Goal: Navigation & Orientation: Find specific page/section

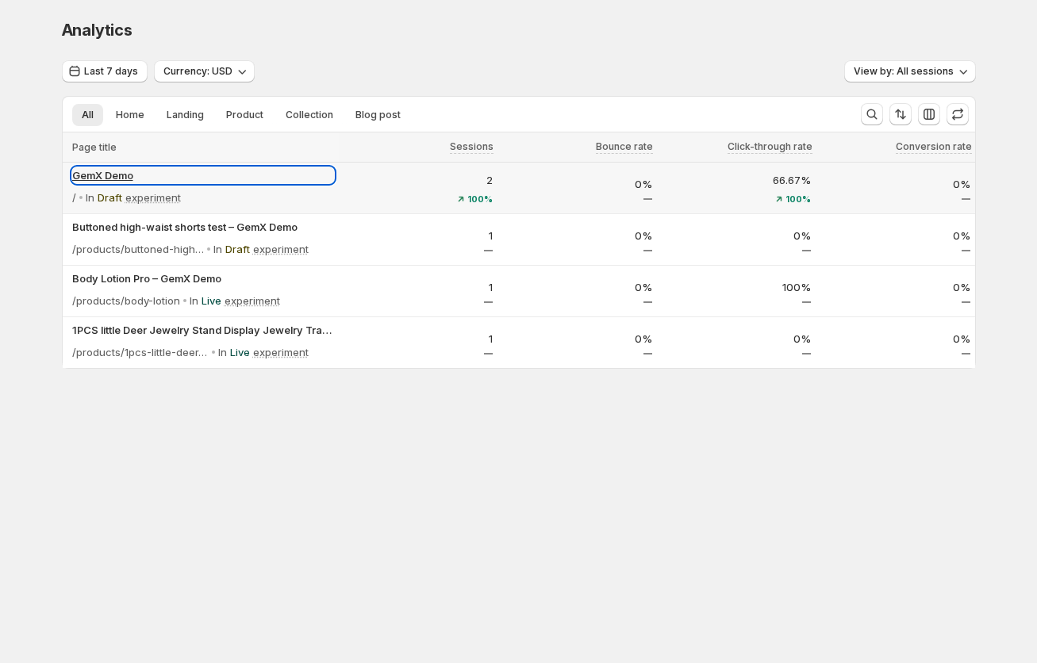
click at [98, 176] on p "GemX Demo" at bounding box center [203, 175] width 262 height 16
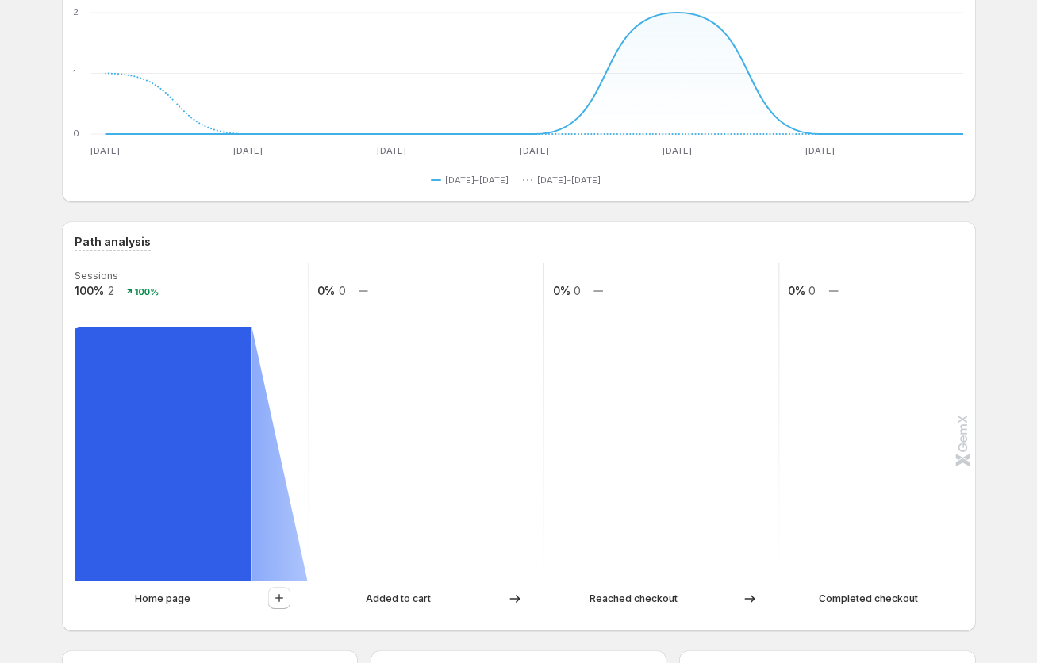
scroll to position [211, 0]
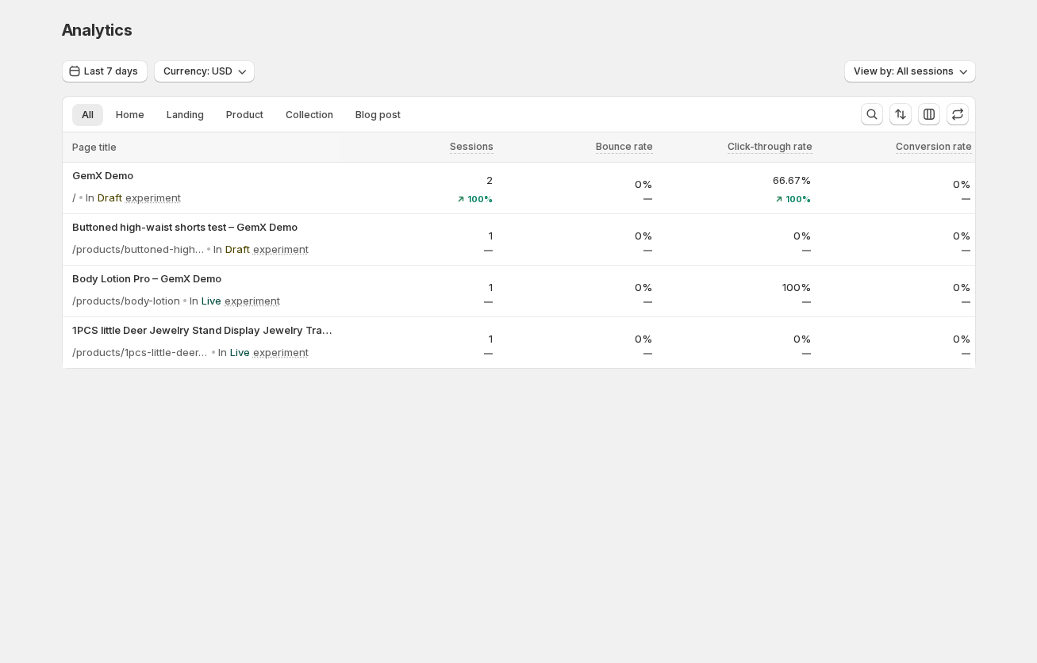
click at [33, 328] on div "Analytics. This page is ready Analytics Last 7 days Currency: USD View by: All …" at bounding box center [518, 227] width 1037 height 455
click at [125, 109] on span "Home" at bounding box center [130, 115] width 29 height 13
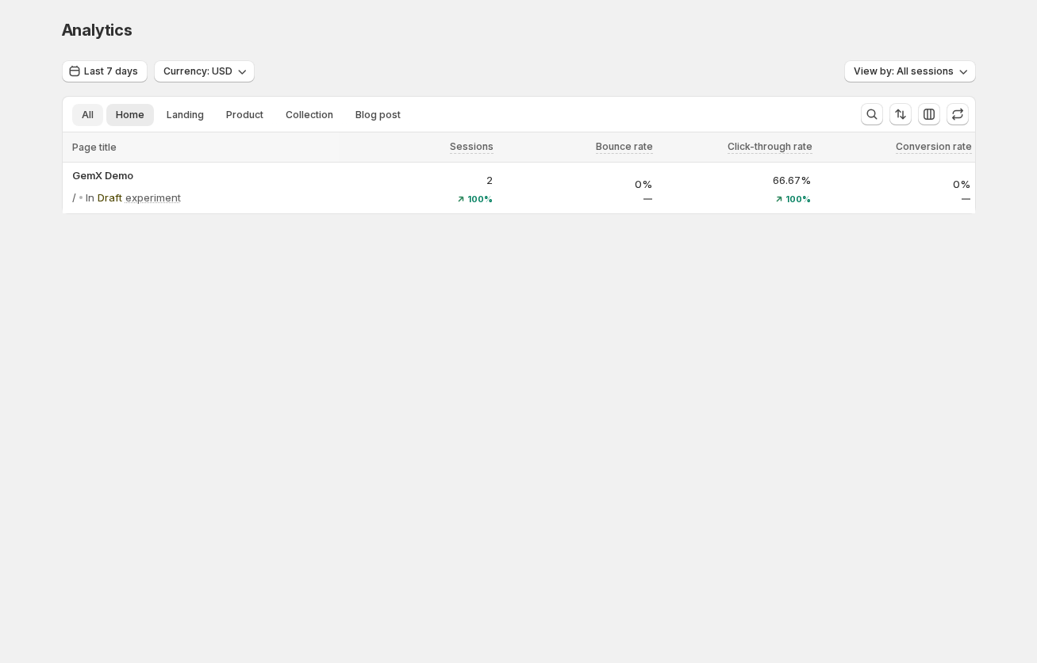
click at [85, 117] on span "All" at bounding box center [88, 115] width 12 height 13
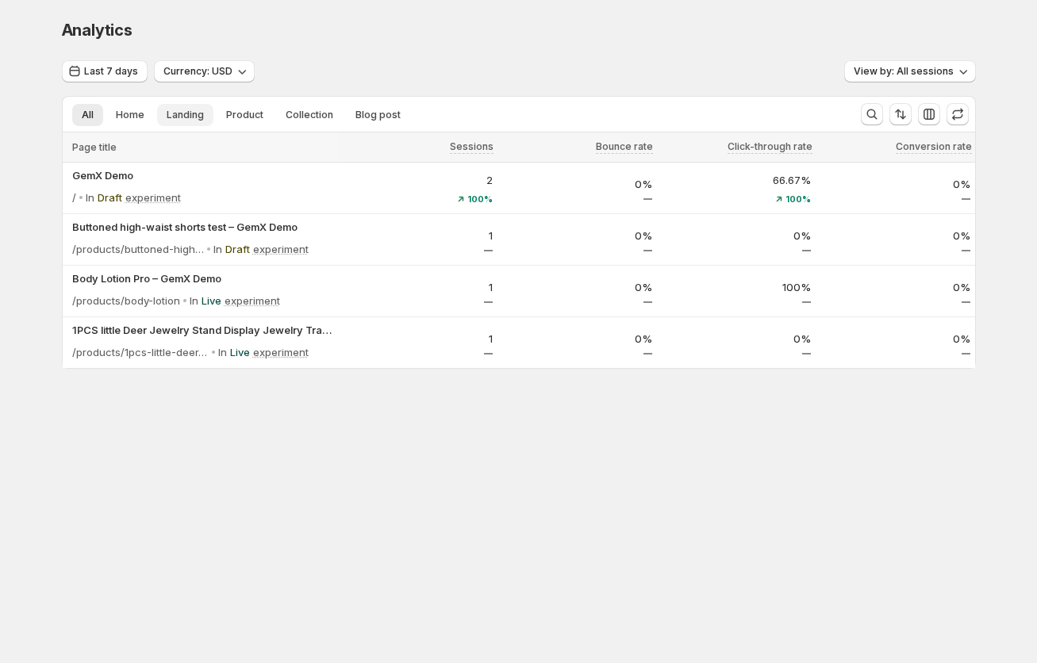
click at [205, 113] on button "Landing" at bounding box center [185, 115] width 56 height 22
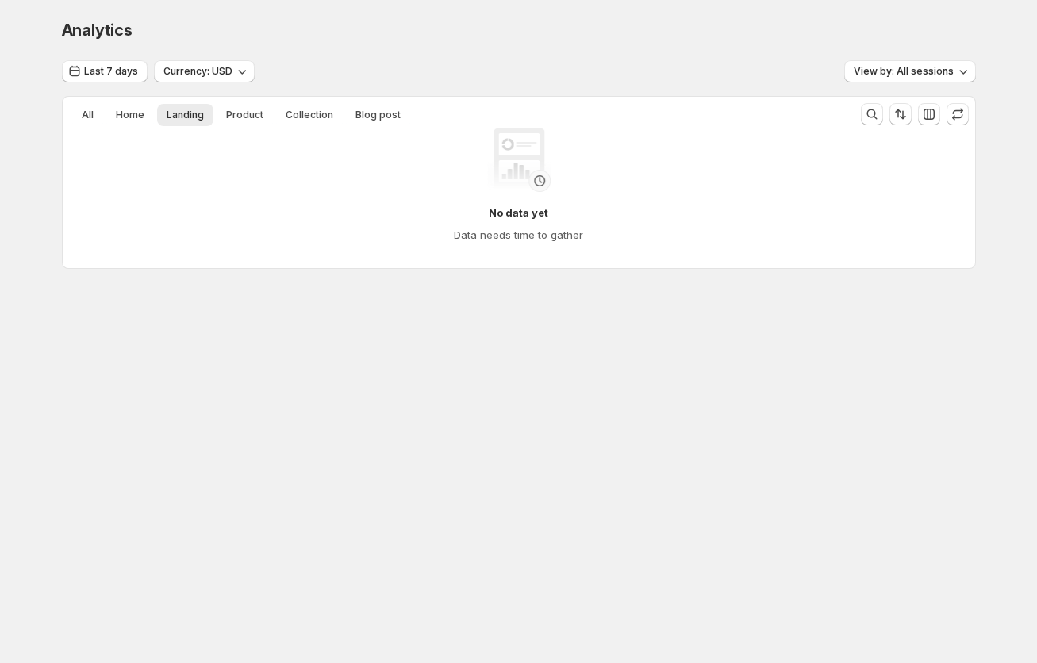
click at [117, 116] on div "No data yet Data needs time to gather" at bounding box center [518, 186] width 887 height 140
click at [103, 120] on div "No data yet Data needs time to gather" at bounding box center [518, 186] width 887 height 140
click at [82, 120] on div "No data yet Data needs time to gather" at bounding box center [518, 186] width 887 height 140
click at [84, 112] on div "No data yet Data needs time to gather" at bounding box center [519, 185] width 912 height 165
click at [84, 122] on div "No data yet Data needs time to gather" at bounding box center [518, 186] width 887 height 140
